Goal: Transaction & Acquisition: Purchase product/service

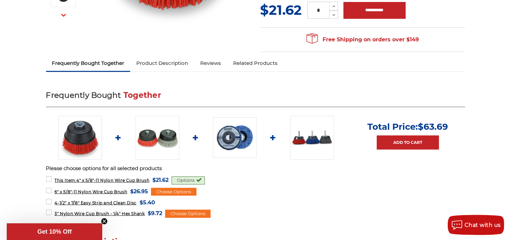
scroll to position [213, 0]
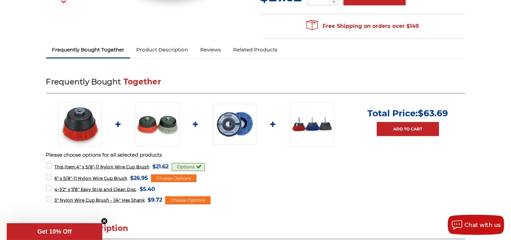
click at [164, 121] on img at bounding box center [157, 125] width 44 height 44
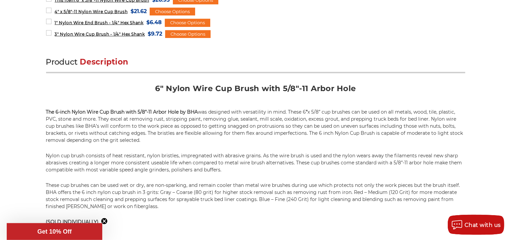
scroll to position [390, 0]
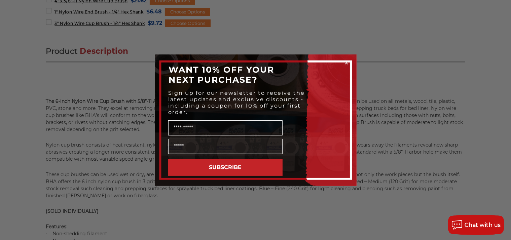
click at [347, 63] on icon "Close dialog" at bounding box center [346, 63] width 3 height 3
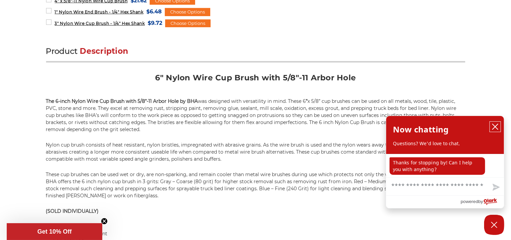
click at [497, 128] on icon "close chatbox" at bounding box center [495, 126] width 7 height 7
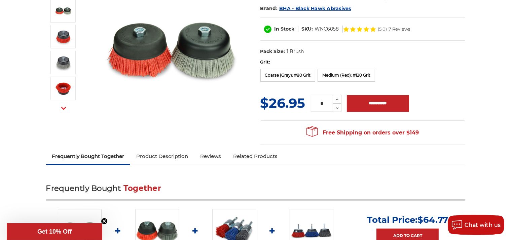
scroll to position [0, 0]
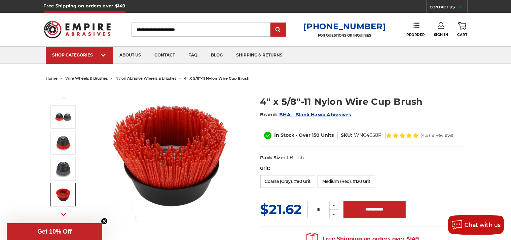
click at [64, 195] on img at bounding box center [63, 194] width 17 height 17
